Goal: Transaction & Acquisition: Purchase product/service

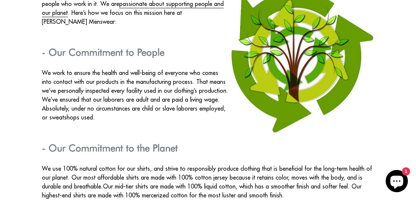
scroll to position [1338, 0]
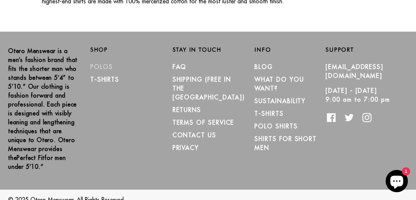
click at [106, 63] on link "Polos" at bounding box center [101, 66] width 23 height 7
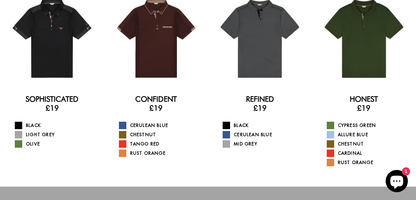
scroll to position [67, 0]
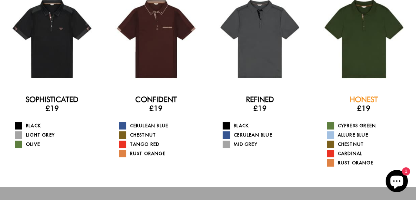
click at [361, 98] on link "Honest" at bounding box center [364, 99] width 28 height 9
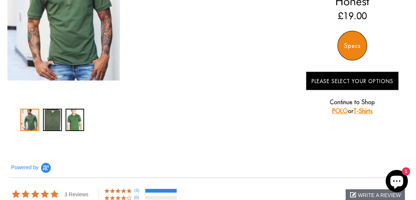
scroll to position [67, 0]
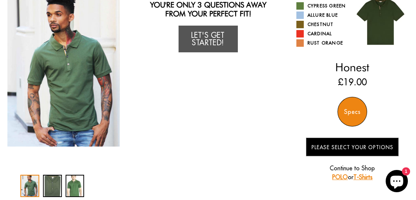
click at [356, 126] on div "Specs" at bounding box center [352, 112] width 30 height 30
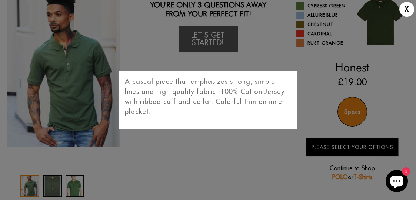
drag, startPoint x: 409, startPoint y: 10, endPoint x: 415, endPoint y: 20, distance: 11.0
click at [409, 10] on div "X" at bounding box center [406, 9] width 15 height 15
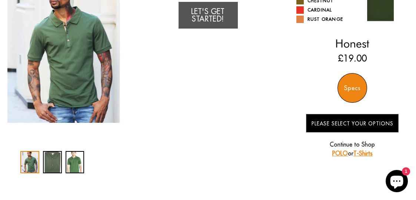
scroll to position [0, 0]
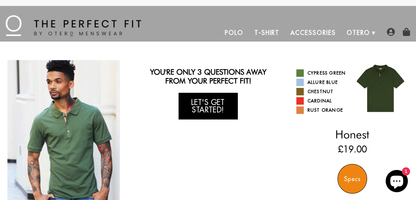
click at [214, 103] on link "Let's Get Started!" at bounding box center [208, 106] width 59 height 27
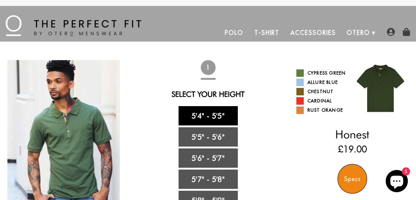
click at [223, 117] on link "5'4" - 5'5"" at bounding box center [208, 115] width 59 height 19
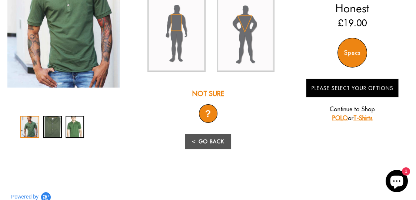
scroll to position [125, 0]
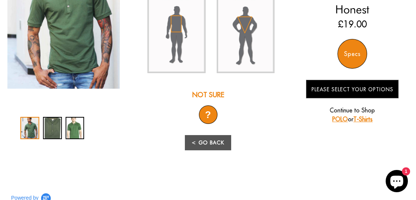
click at [208, 117] on div "?" at bounding box center [208, 114] width 19 height 19
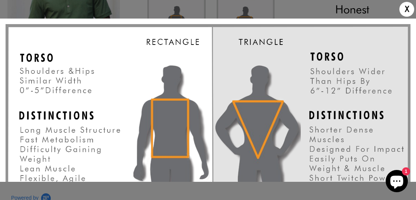
click at [403, 10] on div "X" at bounding box center [406, 9] width 15 height 15
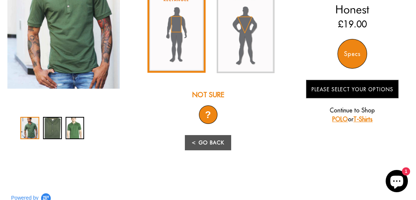
click at [184, 19] on img at bounding box center [176, 29] width 58 height 85
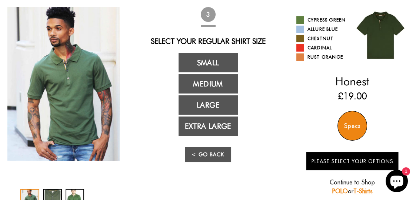
scroll to position [54, 0]
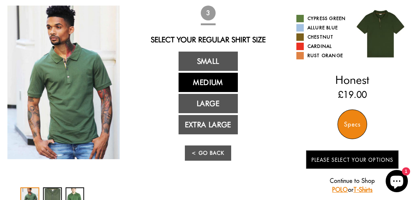
click at [219, 87] on link "Medium" at bounding box center [208, 82] width 59 height 19
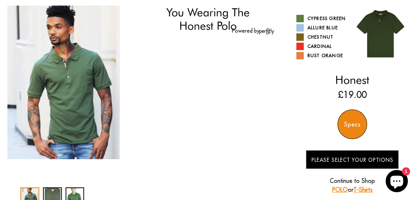
select select "M"
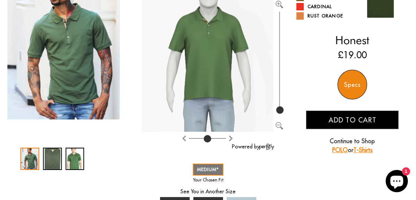
scroll to position [82, 0]
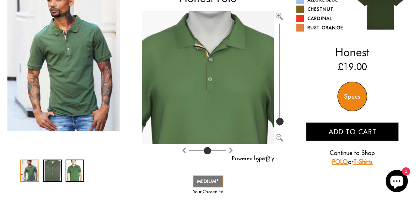
type input "100"
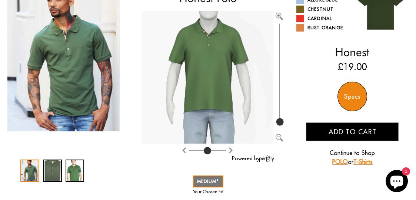
drag, startPoint x: 283, startPoint y: 107, endPoint x: 290, endPoint y: 139, distance: 33.0
click at [283, 127] on input "range" at bounding box center [279, 74] width 7 height 106
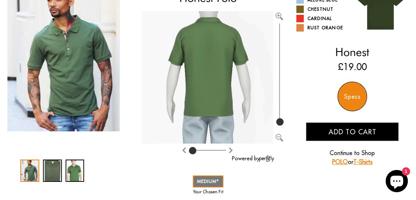
drag, startPoint x: 209, startPoint y: 160, endPoint x: 191, endPoint y: 162, distance: 18.2
click at [191, 152] on input "range" at bounding box center [207, 151] width 37 height 1
drag, startPoint x: 191, startPoint y: 162, endPoint x: 237, endPoint y: 162, distance: 46.7
type input "8"
click at [226, 152] on input "range" at bounding box center [207, 151] width 37 height 1
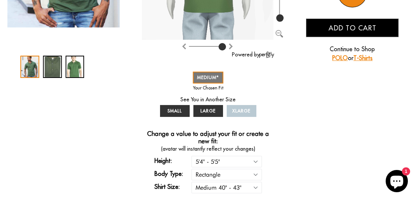
scroll to position [205, 0]
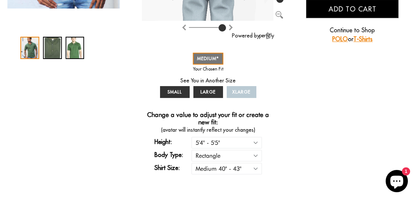
click at [363, 13] on span "Add to cart" at bounding box center [353, 9] width 48 height 9
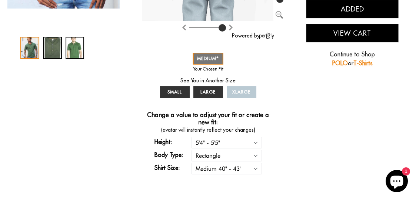
click at [350, 42] on button "View Cart" at bounding box center [352, 33] width 93 height 19
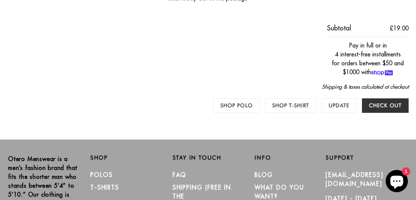
scroll to position [313, 0]
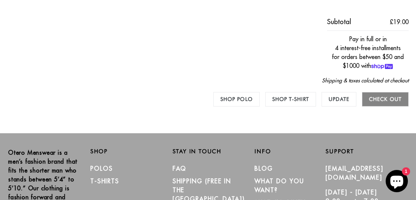
click at [385, 106] on input "Check out" at bounding box center [385, 99] width 47 height 14
